Goal: Task Accomplishment & Management: Use online tool/utility

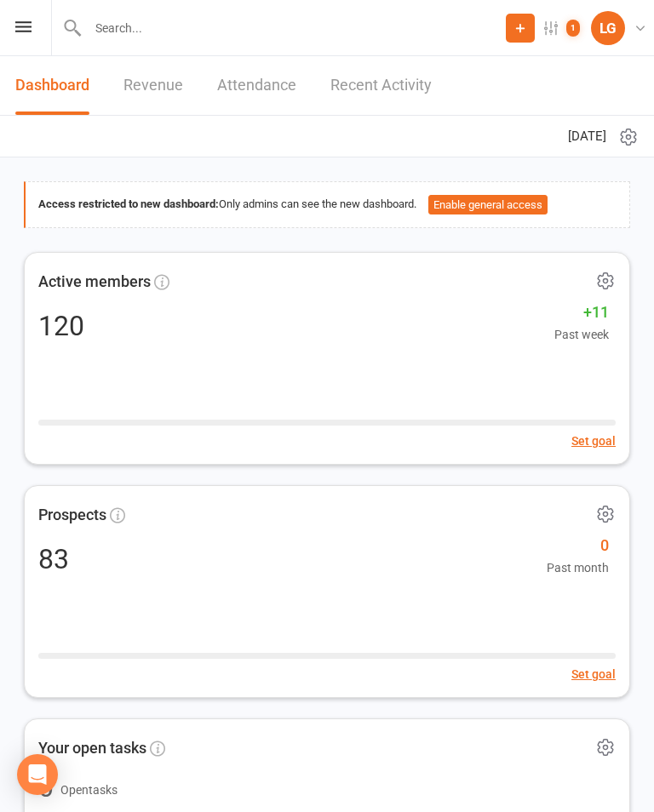
click at [20, 22] on icon at bounding box center [23, 26] width 16 height 11
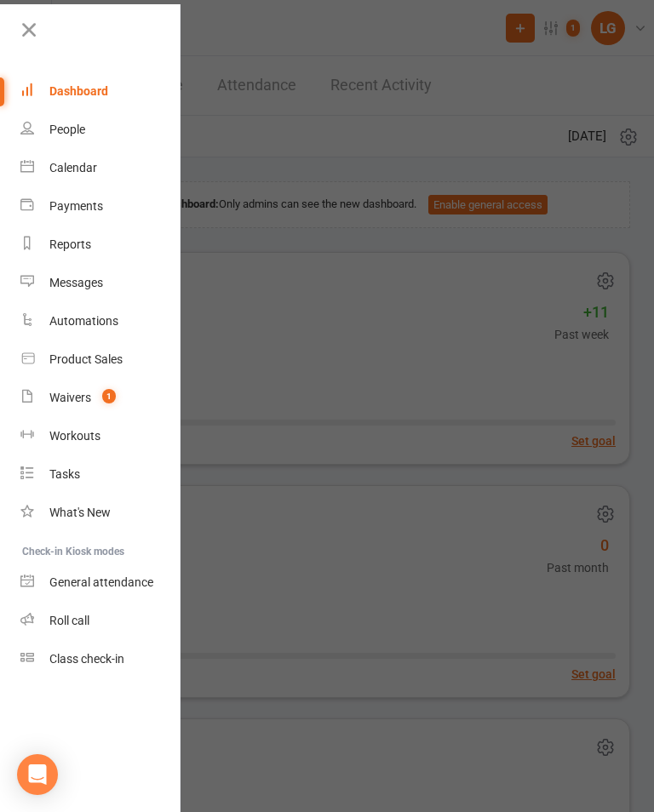
click at [69, 169] on div "Calendar" at bounding box center [73, 168] width 48 height 14
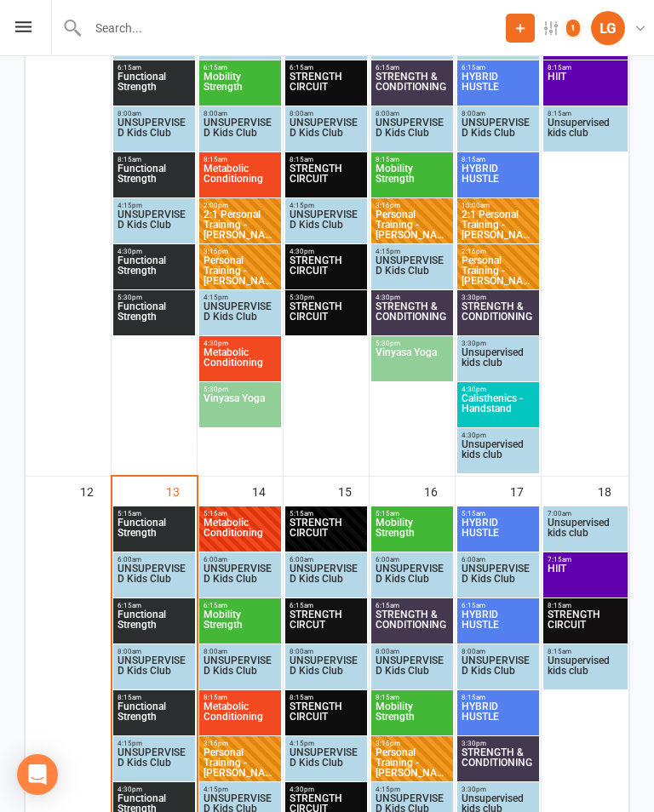
scroll to position [1044, 0]
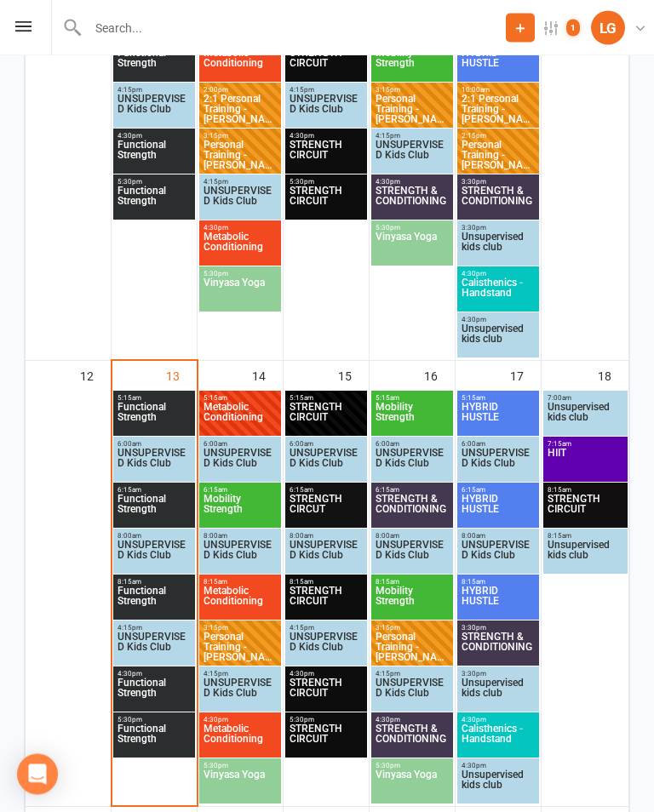
click at [158, 686] on span "Functional Strength" at bounding box center [154, 694] width 75 height 31
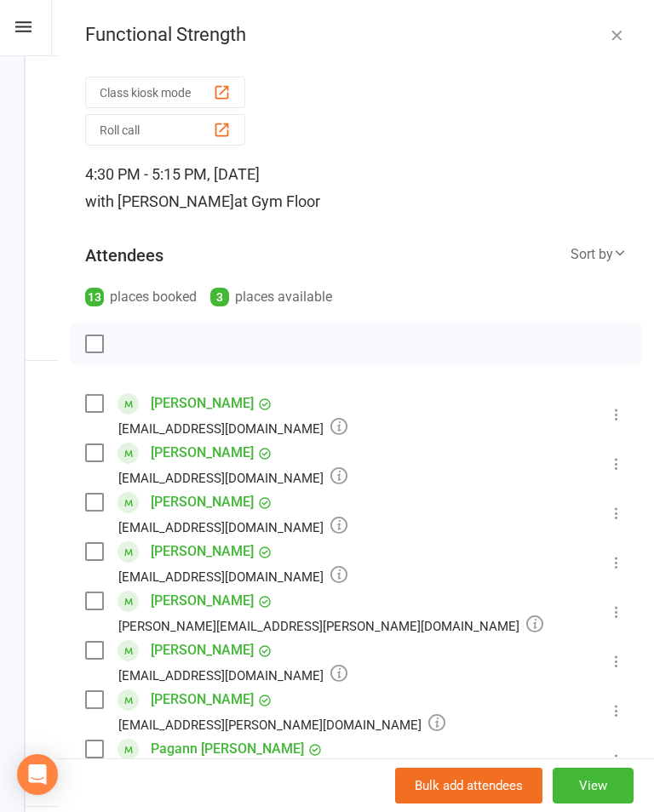
click at [163, 95] on button "Class kiosk mode" at bounding box center [165, 93] width 160 height 32
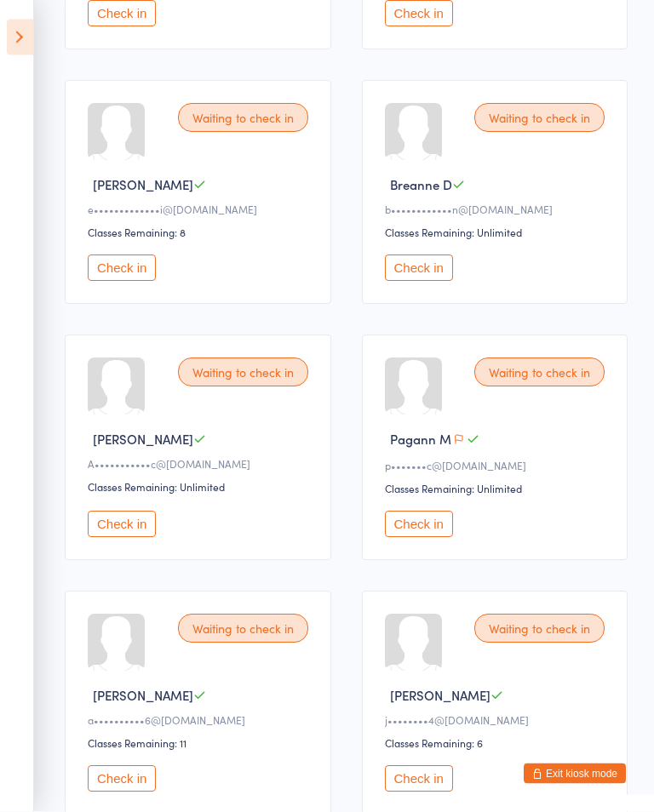
scroll to position [711, 0]
click at [139, 537] on button "Check in" at bounding box center [122, 524] width 68 height 26
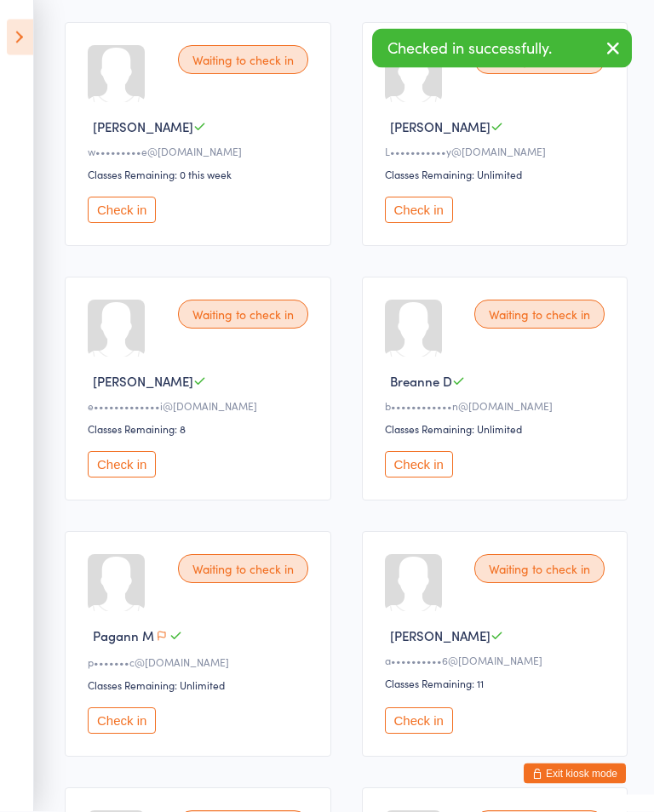
scroll to position [514, 0]
click at [149, 468] on button "Check in" at bounding box center [122, 464] width 68 height 26
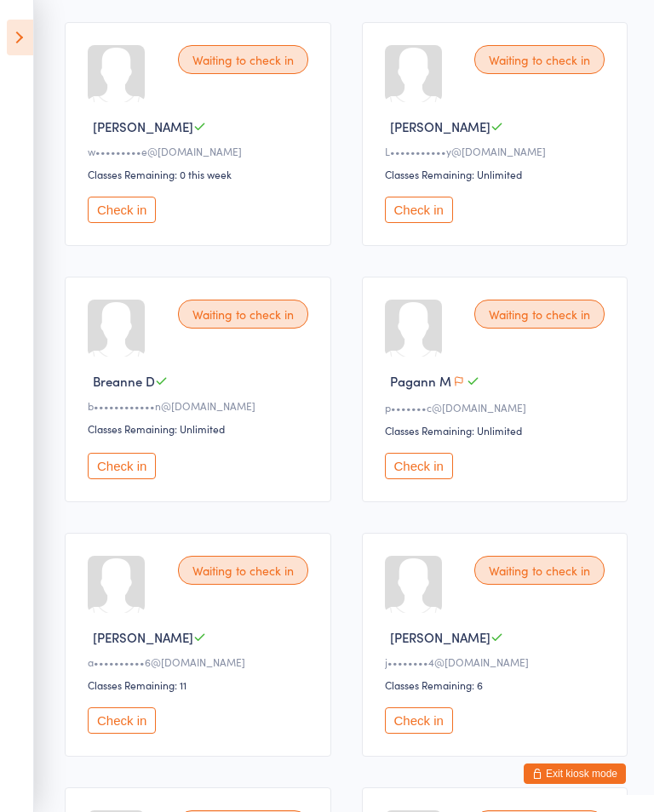
click at [129, 223] on button "Check in" at bounding box center [122, 210] width 68 height 26
